Goal: Navigation & Orientation: Find specific page/section

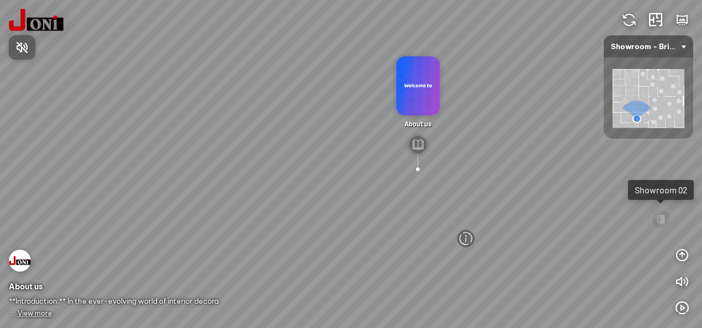
drag, startPoint x: 361, startPoint y: 110, endPoint x: 334, endPoint y: 139, distance: 38.7
click at [301, 94] on div at bounding box center [351, 164] width 702 height 328
drag, startPoint x: 385, startPoint y: 160, endPoint x: 395, endPoint y: 151, distance: 12.9
click at [369, 149] on div "D7747 - Bright Woodgrain Melamine Paper D7748 - Warm Woodgrain Melamine Paper A…" at bounding box center [351, 164] width 702 height 328
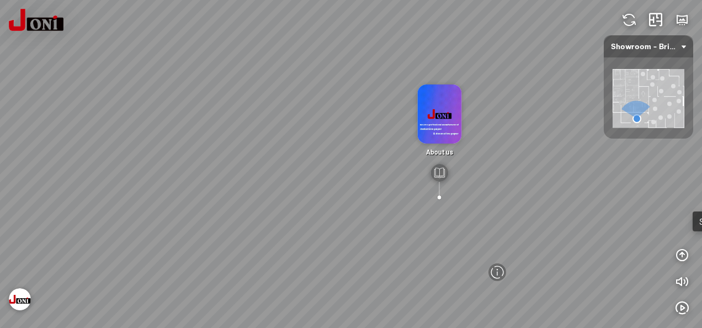
drag, startPoint x: 512, startPoint y: 210, endPoint x: 359, endPoint y: 126, distance: 174.9
click at [385, 134] on div "D7747 - Bright Woodgrain Melamine Paper D7748 - Warm Woodgrain Melamine Paper A…" at bounding box center [351, 164] width 702 height 328
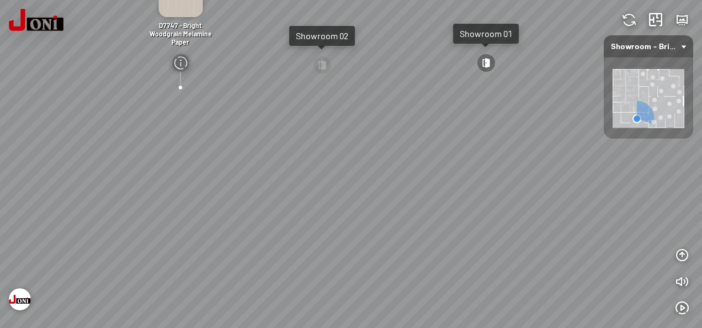
drag, startPoint x: 450, startPoint y: 173, endPoint x: 357, endPoint y: 200, distance: 96.7
click at [360, 199] on div "D7747 - Bright Woodgrain Melamine Paper D7748 - Warm Woodgrain Melamine Paper A…" at bounding box center [351, 164] width 702 height 328
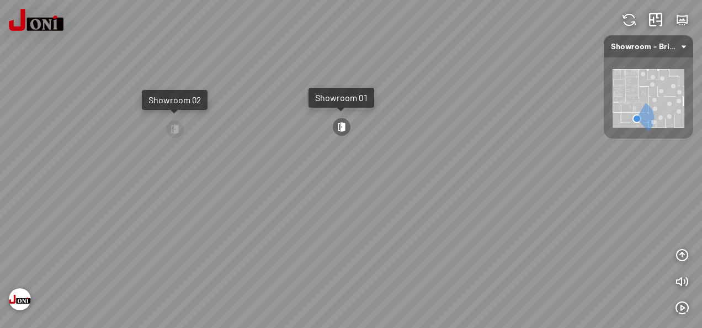
drag, startPoint x: 387, startPoint y: 205, endPoint x: 318, endPoint y: 219, distance: 70.9
click at [289, 225] on div "D7747 - Bright Woodgrain Melamine Paper D7748 - Warm Woodgrain Melamine Paper A…" at bounding box center [351, 164] width 702 height 328
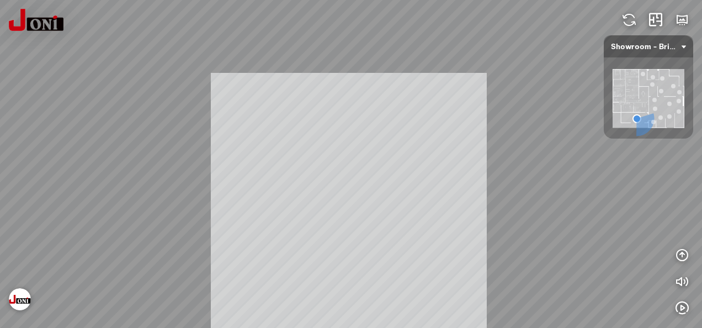
click at [220, 219] on div "D7747 - Bright Woodgrain Melamine Paper D7748 - Warm Woodgrain Melamine Paper A…" at bounding box center [351, 164] width 702 height 328
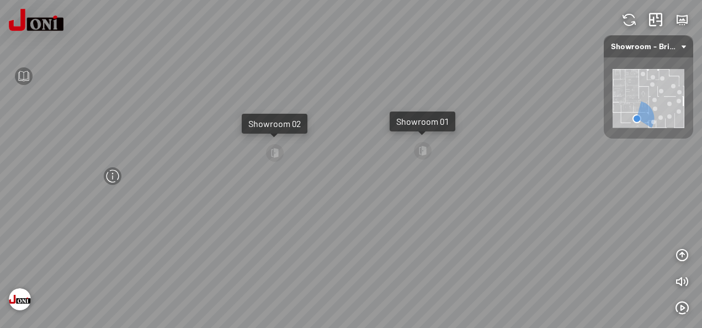
drag, startPoint x: 221, startPoint y: 216, endPoint x: 474, endPoint y: 221, distance: 252.8
click at [465, 220] on div "D7747 - Bright Woodgrain Melamine Paper D7748 - Warm Woodgrain Melamine Paper A…" at bounding box center [351, 164] width 702 height 328
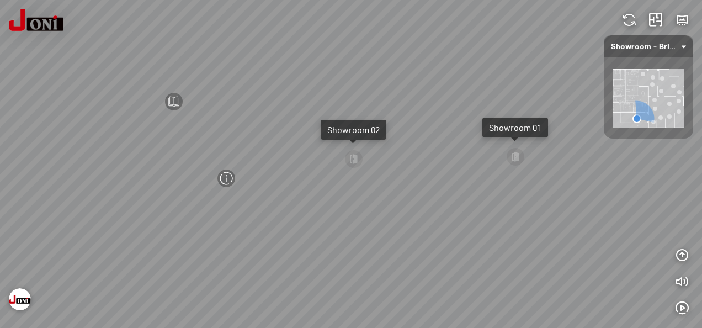
drag, startPoint x: 365, startPoint y: 217, endPoint x: 524, endPoint y: 215, distance: 159.5
click at [508, 217] on div "D7747 - Bright Woodgrain Melamine Paper D7748 - Warm Woodgrain Melamine Paper A…" at bounding box center [351, 164] width 702 height 328
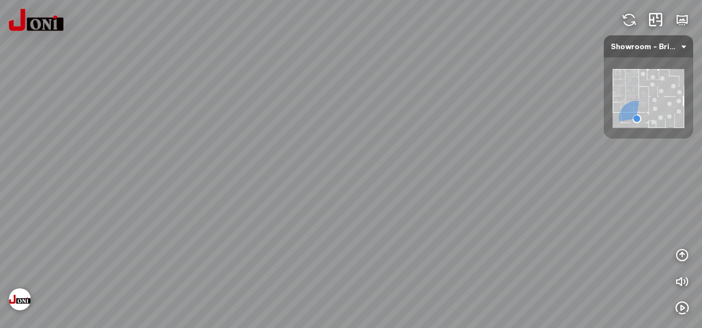
drag, startPoint x: 199, startPoint y: 204, endPoint x: 106, endPoint y: 157, distance: 104.7
click at [127, 159] on div "D7747 - Bright Woodgrain Melamine Paper D7748 - Warm Woodgrain Melamine Paper A…" at bounding box center [351, 164] width 702 height 328
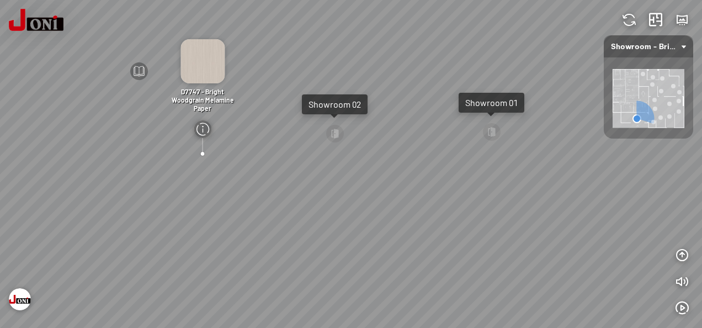
drag, startPoint x: 351, startPoint y: 183, endPoint x: 347, endPoint y: 204, distance: 21.3
click at [347, 204] on div "D7747 - Bright Woodgrain Melamine Paper D7748 - Warm Woodgrain Melamine Paper A…" at bounding box center [351, 164] width 702 height 328
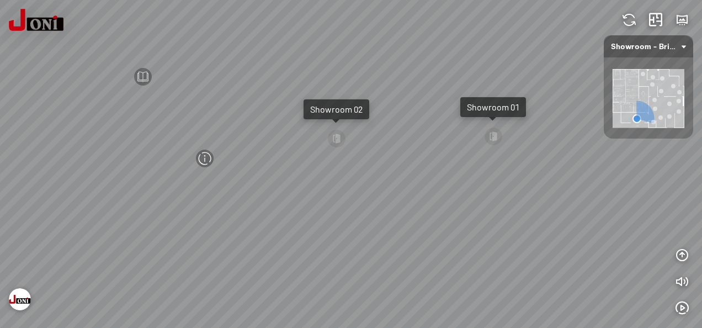
click at [479, 131] on div "D7747 - Bright Woodgrain Melamine Paper D7748 - Warm Woodgrain Melamine Paper A…" at bounding box center [351, 164] width 702 height 328
click at [496, 137] on div at bounding box center [494, 136] width 18 height 18
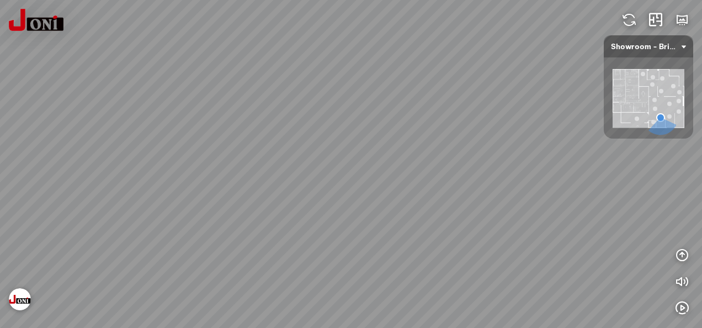
drag, startPoint x: 407, startPoint y: 158, endPoint x: 380, endPoint y: 127, distance: 41.1
click at [447, 163] on div "D7740 - Bright Woodgrain Melamine Paper with Natural Texture Reception hall" at bounding box center [351, 164] width 702 height 328
